Goal: Transaction & Acquisition: Book appointment/travel/reservation

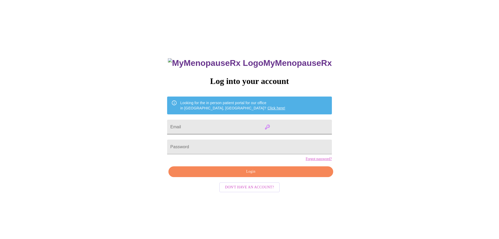
click at [297, 124] on input "Email" at bounding box center [249, 127] width 165 height 15
click at [335, 123] on div "MyMenopauseRx Log into your account Looking for the in person patient portal fo…" at bounding box center [249, 145] width 495 height 286
click at [361, 169] on div "MyMenopauseRx Log into your account Looking for the in person patient portal fo…" at bounding box center [249, 145] width 495 height 286
click at [297, 124] on input "Email" at bounding box center [249, 127] width 165 height 15
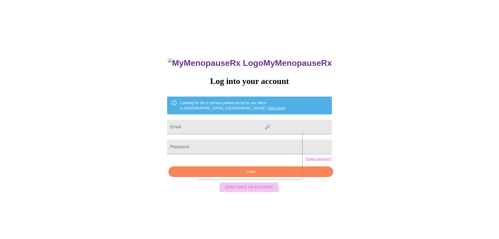
click at [244, 191] on span "Don't have an account?" at bounding box center [249, 187] width 49 height 7
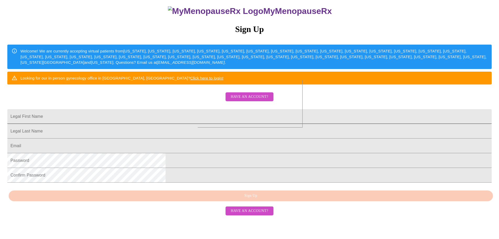
scroll to position [77, 0]
click at [200, 109] on input "Legal First Name" at bounding box center [249, 116] width 485 height 15
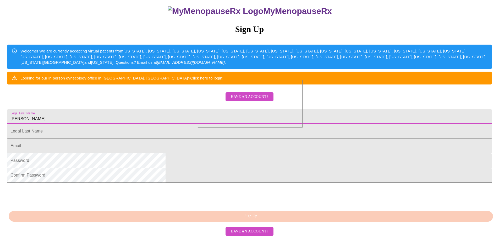
type input "[PERSON_NAME]"
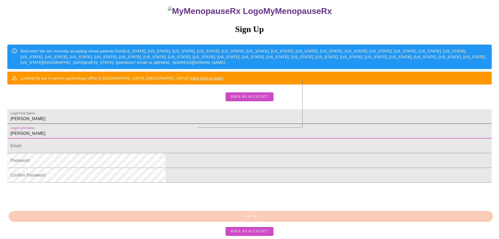
type input "Newby"
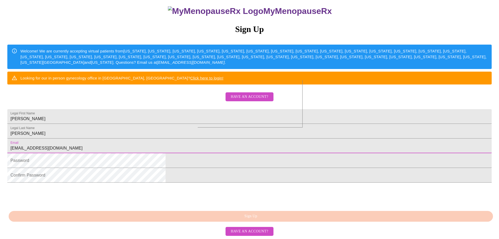
type input "[EMAIL_ADDRESS][DOMAIN_NAME]"
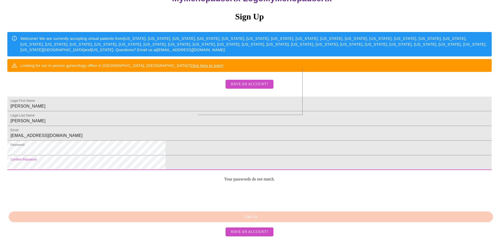
click at [167, 192] on html "MyMenopauseRx Sign Up Welcome! We are currently accepting virtual patients from…" at bounding box center [249, 81] width 499 height 291
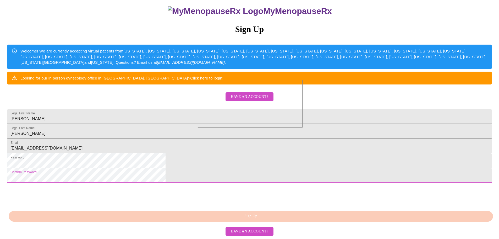
scroll to position [98, 0]
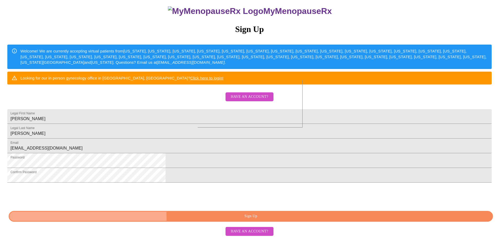
click at [249, 218] on span "Sign Up" at bounding box center [251, 216] width 473 height 7
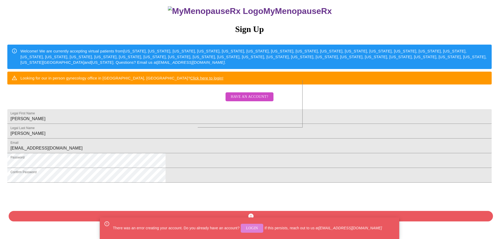
click at [253, 228] on span "Login" at bounding box center [252, 228] width 12 height 7
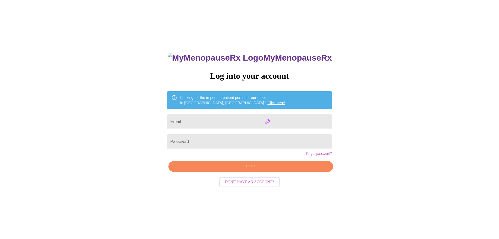
click at [283, 120] on input "Email" at bounding box center [249, 121] width 165 height 15
type input "[EMAIL_ADDRESS][DOMAIN_NAME]"
click at [306, 156] on link "Forgot password?" at bounding box center [319, 153] width 26 height 4
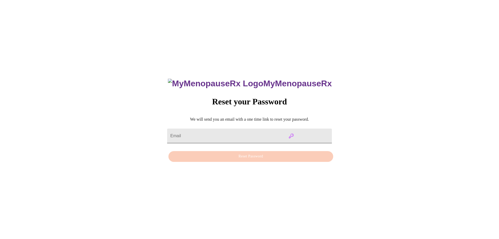
click at [239, 128] on input "Email" at bounding box center [249, 135] width 165 height 15
type input "[EMAIL_ADDRESS][DOMAIN_NAME]"
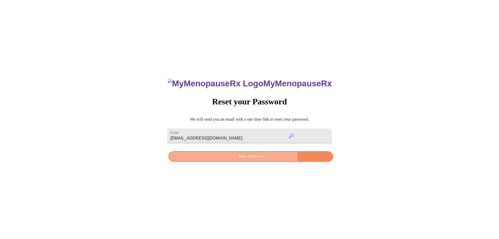
click at [236, 157] on span "Reset Password" at bounding box center [251, 156] width 153 height 7
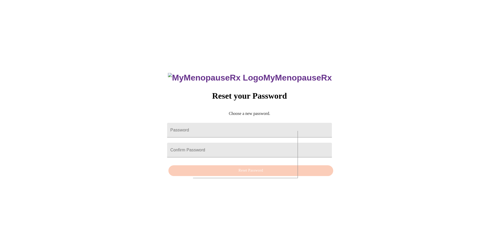
click at [356, 124] on div "MyMenopauseRx Reset your Password Choose a new password. Password Confirm Passw…" at bounding box center [249, 121] width 495 height 239
click at [319, 106] on div "MyMenopauseRx Reset your Password Choose a new password. Password Confirm Passw…" at bounding box center [249, 121] width 495 height 239
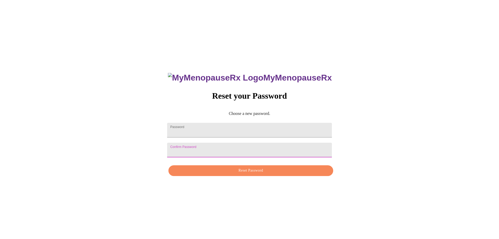
click at [230, 174] on span "Reset Password" at bounding box center [251, 170] width 153 height 7
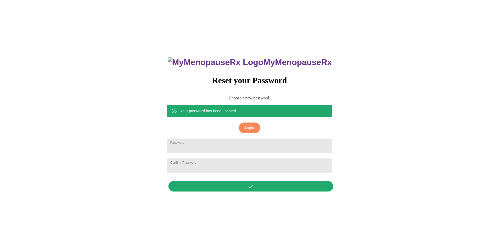
click at [250, 124] on span "Login" at bounding box center [249, 127] width 9 height 7
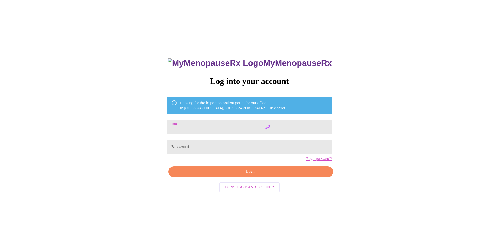
click at [298, 125] on input "Email" at bounding box center [249, 127] width 165 height 15
type input "[EMAIL_ADDRESS][DOMAIN_NAME]"
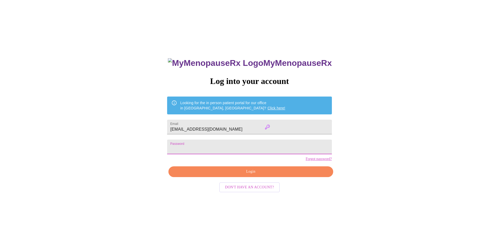
click at [156, 150] on div "MyMenopauseRx Log into your account Looking for the in person patient portal fo…" at bounding box center [249, 145] width 495 height 286
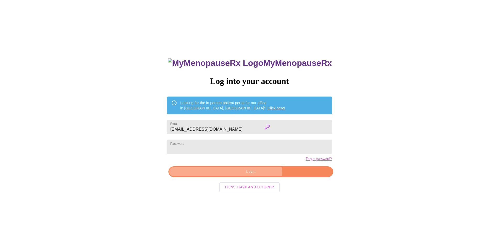
click at [255, 175] on span "Login" at bounding box center [251, 171] width 153 height 7
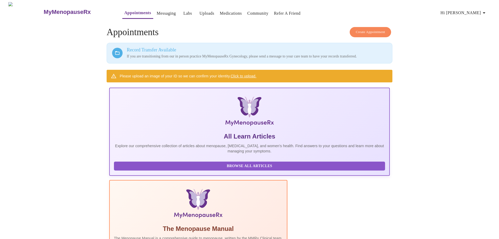
click at [383, 31] on span "Create Appointment" at bounding box center [370, 32] width 29 height 6
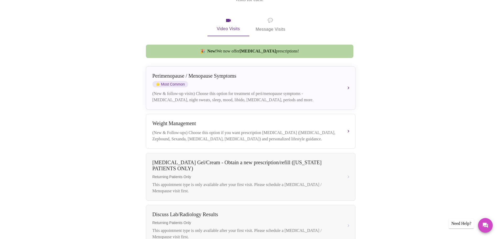
scroll to position [86, 0]
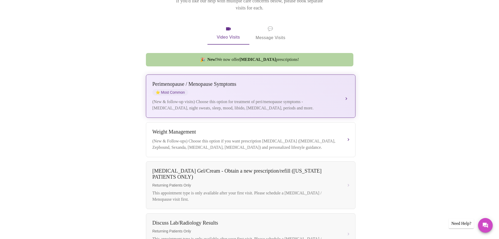
click at [320, 86] on div "[MEDICAL_DATA] / Menopause Symptoms ⭐ Most Common" at bounding box center [246, 88] width 186 height 14
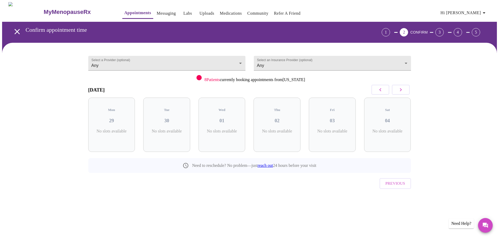
scroll to position [0, 0]
click at [242, 61] on body "MyMenopauseRx Appointments Messaging Labs Uploads Medications Community Refer a…" at bounding box center [251, 108] width 499 height 213
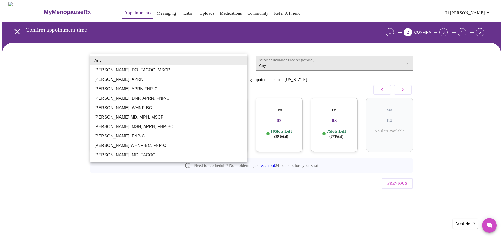
click at [109, 126] on li "[PERSON_NAME], MSN, APRN, FNP-BC" at bounding box center [168, 126] width 157 height 9
type input "[PERSON_NAME], MSN, APRN, FNP-BC"
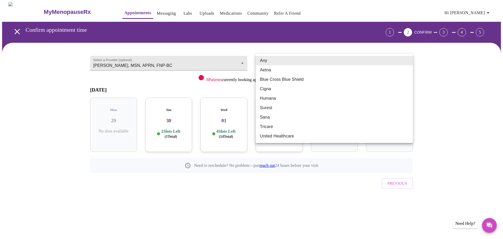
click at [330, 63] on body "MyMenopauseRx Appointments Messaging Labs Uploads Medications Community Refer a…" at bounding box center [251, 108] width 499 height 213
click at [469, 88] on div at bounding box center [251, 119] width 503 height 239
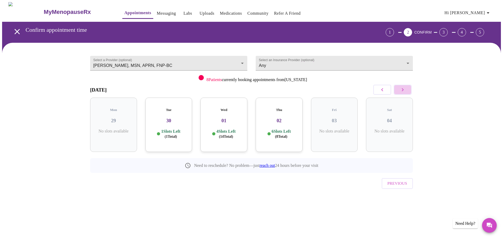
click at [402, 89] on icon "button" at bounding box center [403, 89] width 6 height 6
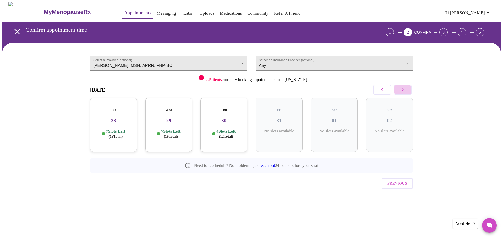
click at [403, 89] on icon "button" at bounding box center [403, 89] width 2 height 3
click at [287, 129] on p "7 Slots Left ( 19 Total)" at bounding box center [281, 134] width 19 height 10
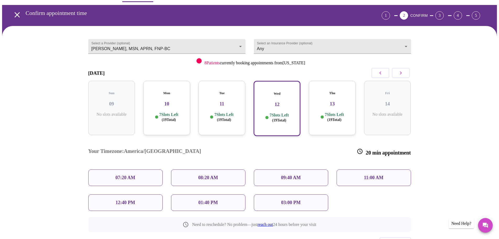
scroll to position [36, 0]
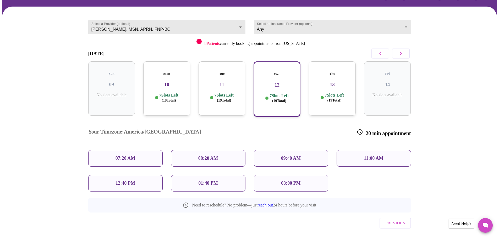
click at [215, 155] on p "08:20 AM" at bounding box center [208, 158] width 20 height 6
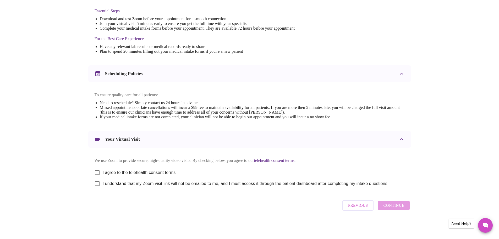
scroll to position [141, 0]
click at [98, 172] on input "I agree to the telehealth consent terms" at bounding box center [97, 172] width 11 height 11
checkbox input "true"
click at [97, 183] on input "I understand that my Zoom visit link will not be emailed to me, and I must acce…" at bounding box center [97, 183] width 11 height 11
checkbox input "true"
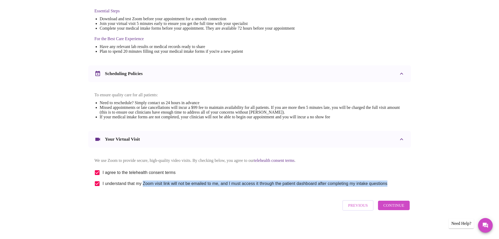
drag, startPoint x: 394, startPoint y: 184, endPoint x: 143, endPoint y: 182, distance: 250.6
click at [143, 182] on div "We use Zoom to provide secure, high-quality video visits. By checking below, yo…" at bounding box center [250, 171] width 310 height 35
copy span "Zoom visit link will not be emailed to me, and I must access it through the pat…"
click at [388, 206] on span "Continue" at bounding box center [393, 205] width 21 height 7
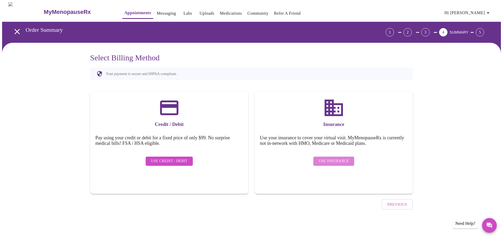
click at [341, 158] on span "Use Insurance" at bounding box center [334, 161] width 30 height 7
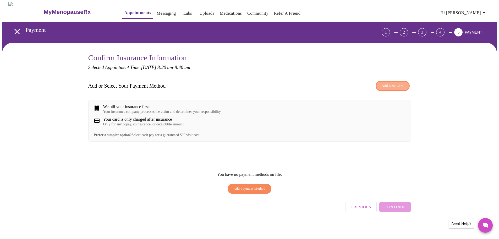
click at [388, 84] on span "Add New Card" at bounding box center [393, 86] width 22 height 6
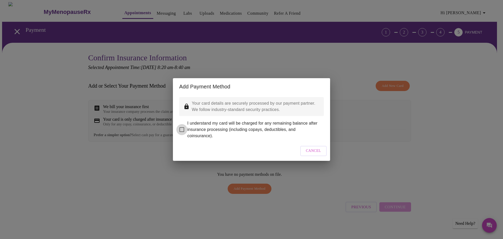
click at [183, 125] on input "I understand my card will be charged for any remaining balance after insurance …" at bounding box center [181, 129] width 11 height 11
checkbox input "true"
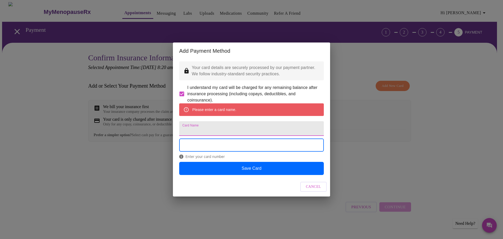
click at [199, 129] on input "Card Name" at bounding box center [251, 128] width 145 height 15
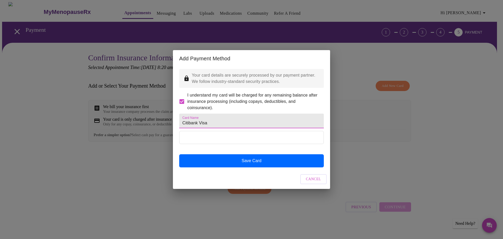
type input "Citibank Visa"
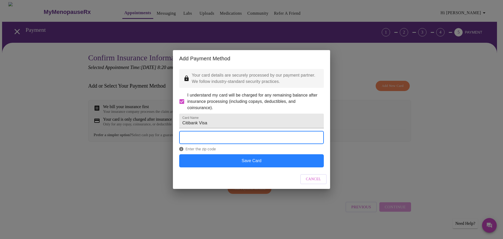
click at [250, 167] on button "Save Card" at bounding box center [251, 160] width 145 height 13
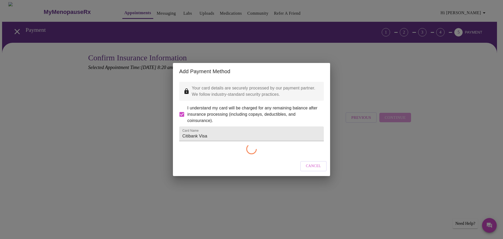
checkbox input "false"
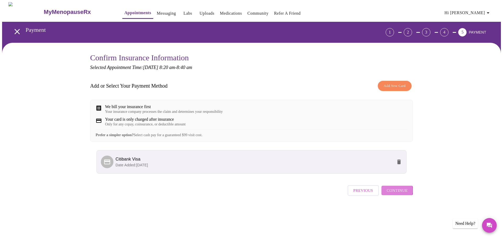
click at [391, 194] on span "Continue" at bounding box center [397, 190] width 21 height 7
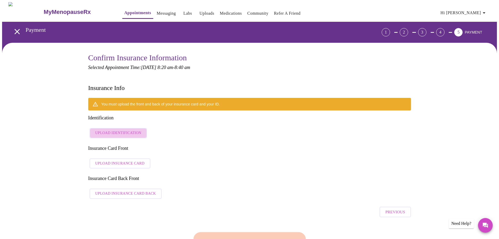
click at [124, 130] on span "Upload Identification" at bounding box center [118, 133] width 46 height 7
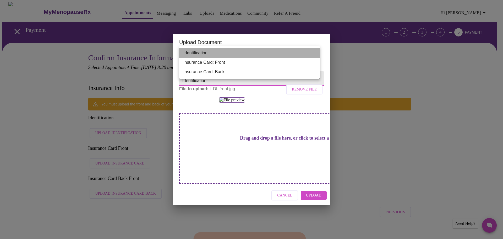
click at [220, 51] on li "Identification" at bounding box center [249, 52] width 141 height 9
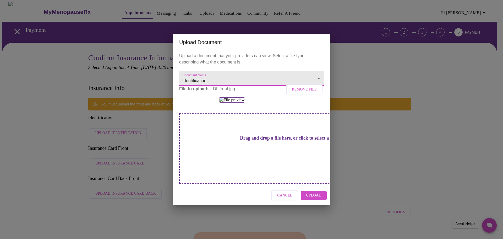
click at [292, 53] on p "Upload a document that your providers can view. Select a file type describing w…" at bounding box center [251, 59] width 145 height 13
click at [308, 199] on span "Upload" at bounding box center [313, 195] width 15 height 7
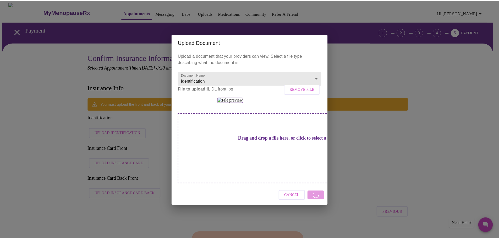
scroll to position [0, 0]
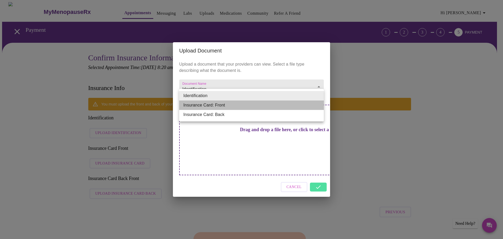
click at [214, 102] on li "Insurance Card: Front" at bounding box center [251, 104] width 145 height 9
type input "Insurance Card: Front"
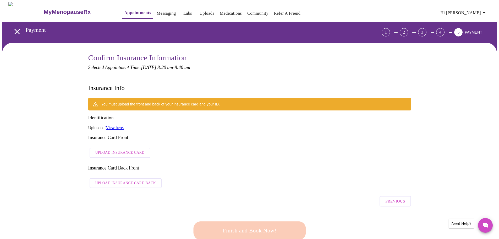
click at [123, 148] on button "Upload Insurance Card" at bounding box center [120, 153] width 61 height 10
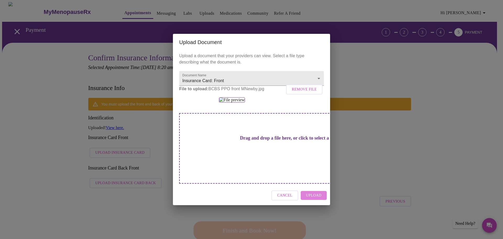
click at [318, 199] on span "Upload" at bounding box center [313, 195] width 15 height 7
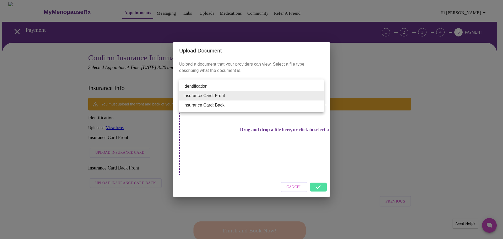
click at [226, 105] on li "Insurance Card: Back" at bounding box center [251, 104] width 145 height 9
type input "Insurance Card: Back"
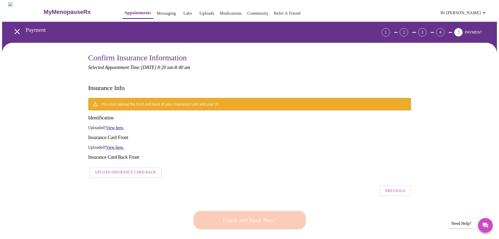
click at [117, 169] on span "Upload Insurance Card Back" at bounding box center [125, 172] width 61 height 7
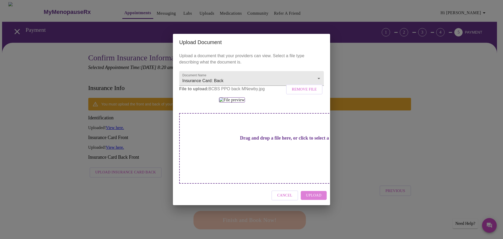
click at [319, 199] on span "Upload" at bounding box center [313, 195] width 15 height 7
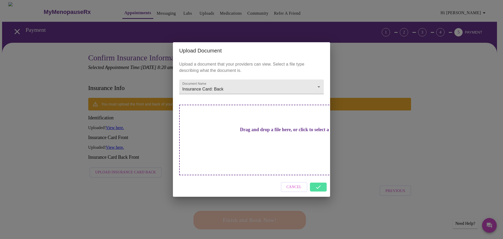
click at [354, 142] on div "Upload Document Upload a document that your providers can view. Select a file t…" at bounding box center [251, 119] width 503 height 239
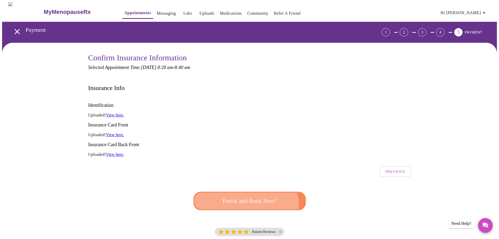
click at [245, 196] on span "Finish and Book Now!" at bounding box center [249, 201] width 97 height 10
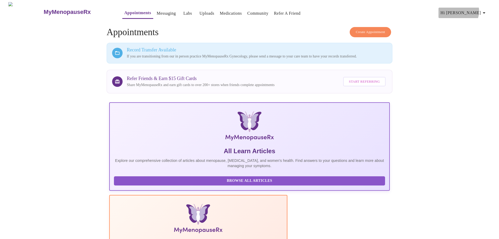
click at [479, 9] on span "Hi [PERSON_NAME]" at bounding box center [464, 12] width 47 height 7
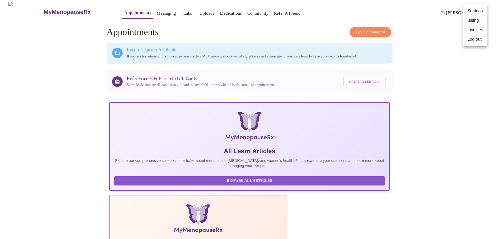
click at [437, 36] on div at bounding box center [251, 119] width 503 height 239
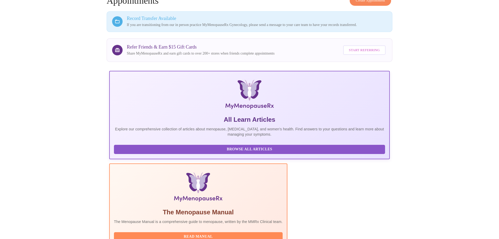
scroll to position [75, 0]
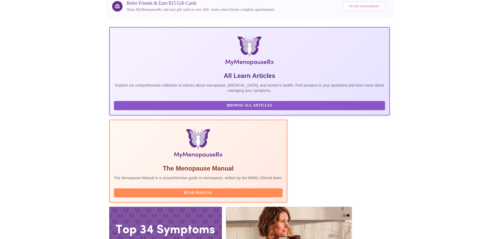
drag, startPoint x: 346, startPoint y: 177, endPoint x: 131, endPoint y: 153, distance: 216.3
copy div "[DATE] 8:20am - 8:40am CST With [PERSON_NAME], MSN, APRN, FNP-BC You're all set…"
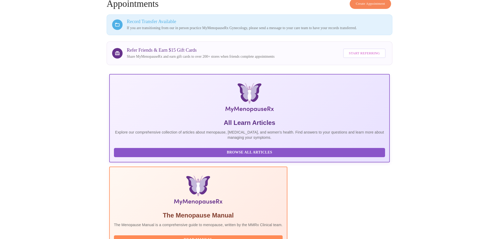
scroll to position [0, 0]
